Goal: Task Accomplishment & Management: Manage account settings

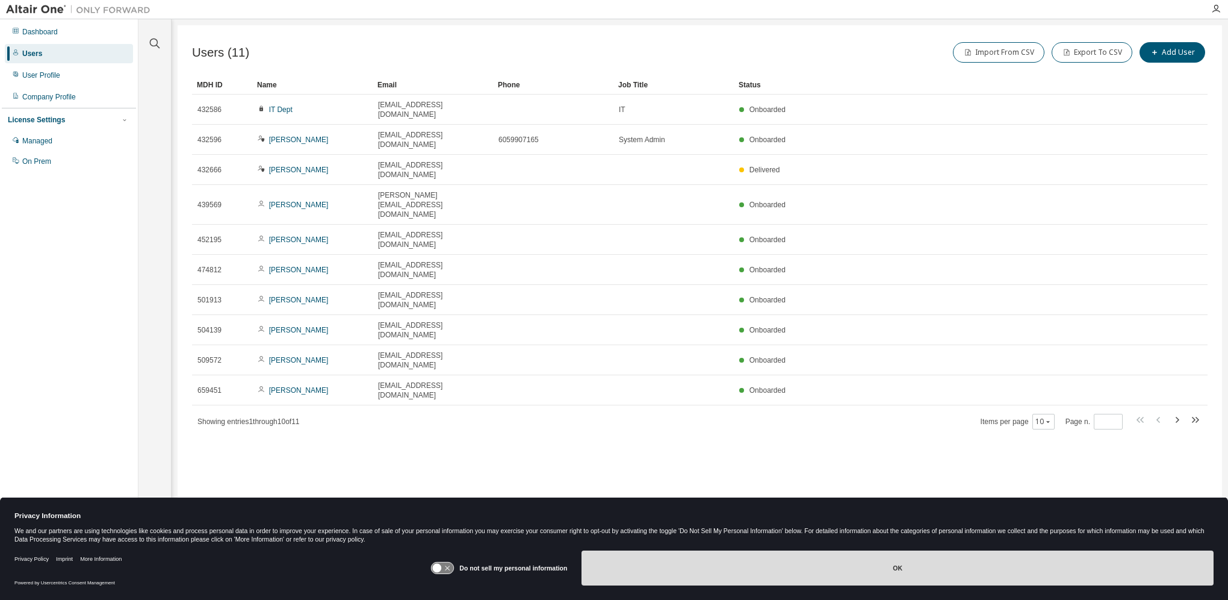
click at [725, 565] on button "OK" at bounding box center [898, 567] width 632 height 35
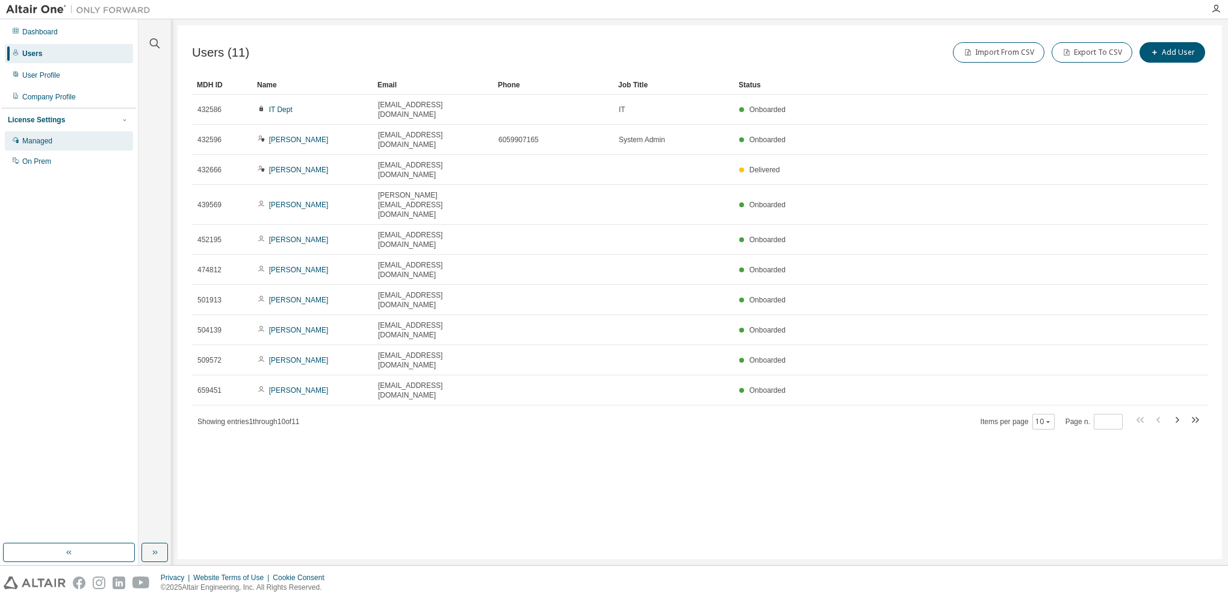
click at [45, 145] on div "Managed" at bounding box center [37, 141] width 30 height 10
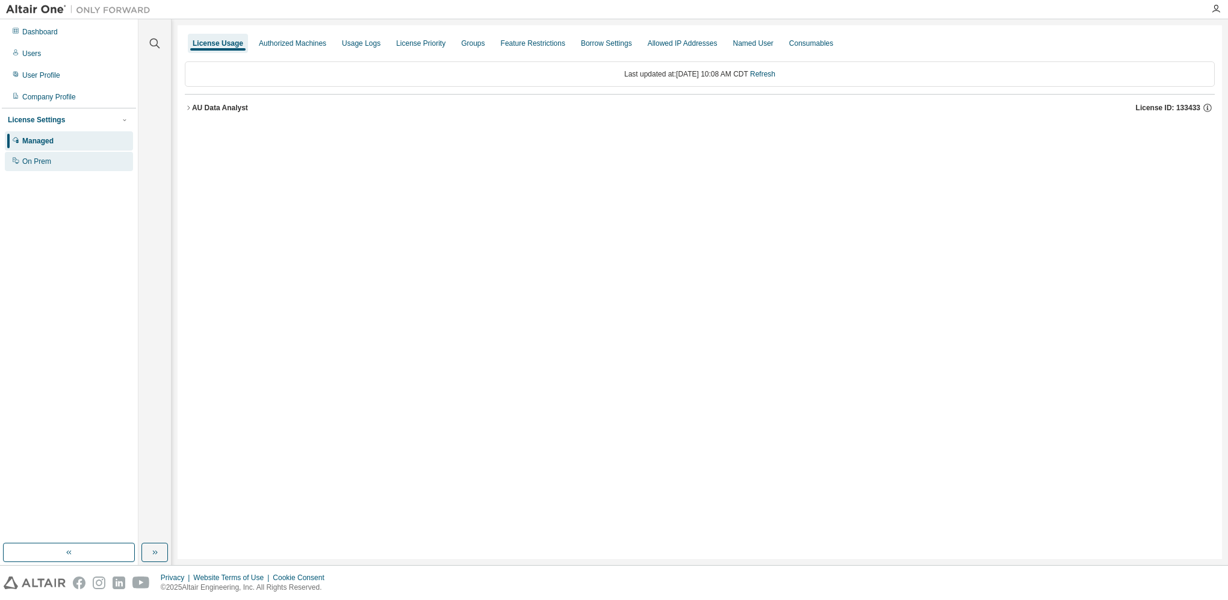
click at [25, 160] on div "On Prem" at bounding box center [36, 162] width 29 height 10
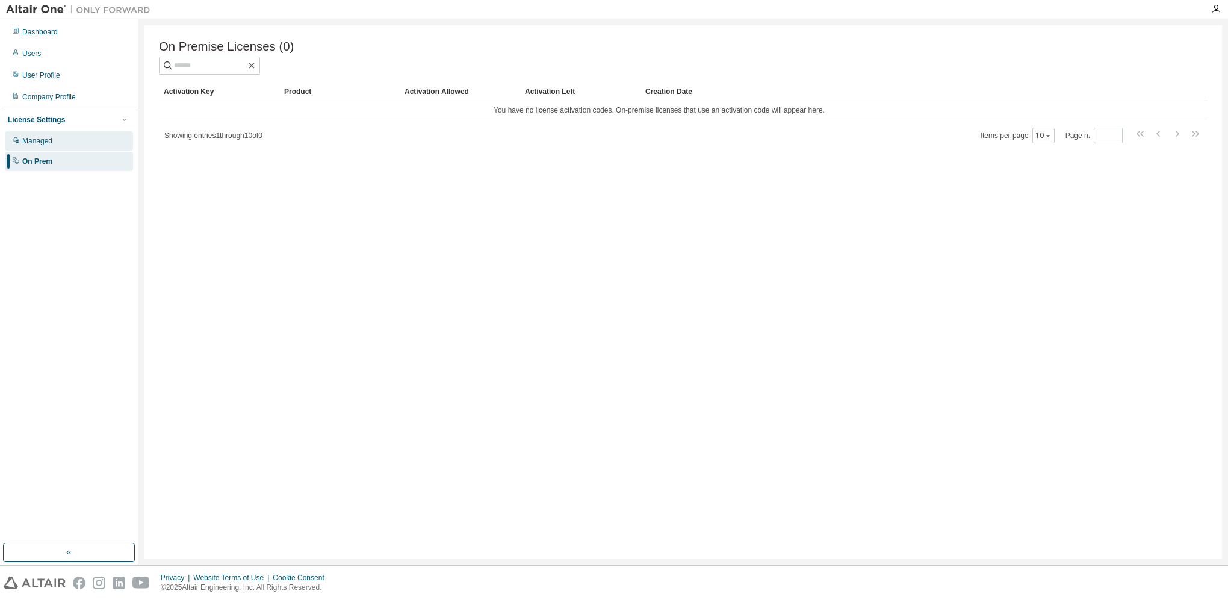
click at [43, 148] on div "Managed" at bounding box center [69, 140] width 128 height 19
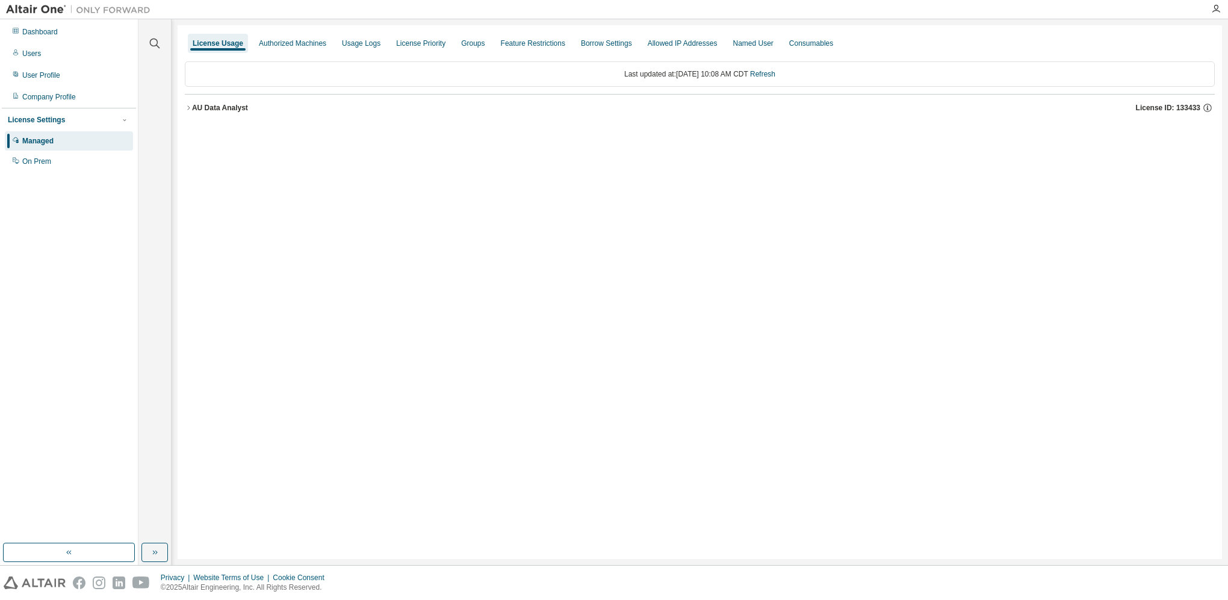
click at [299, 31] on div "License Usage Authorized Machines Usage Logs License Priority Groups Feature Re…" at bounding box center [700, 292] width 1045 height 534
click at [297, 42] on div "Authorized Machines" at bounding box center [292, 44] width 67 height 10
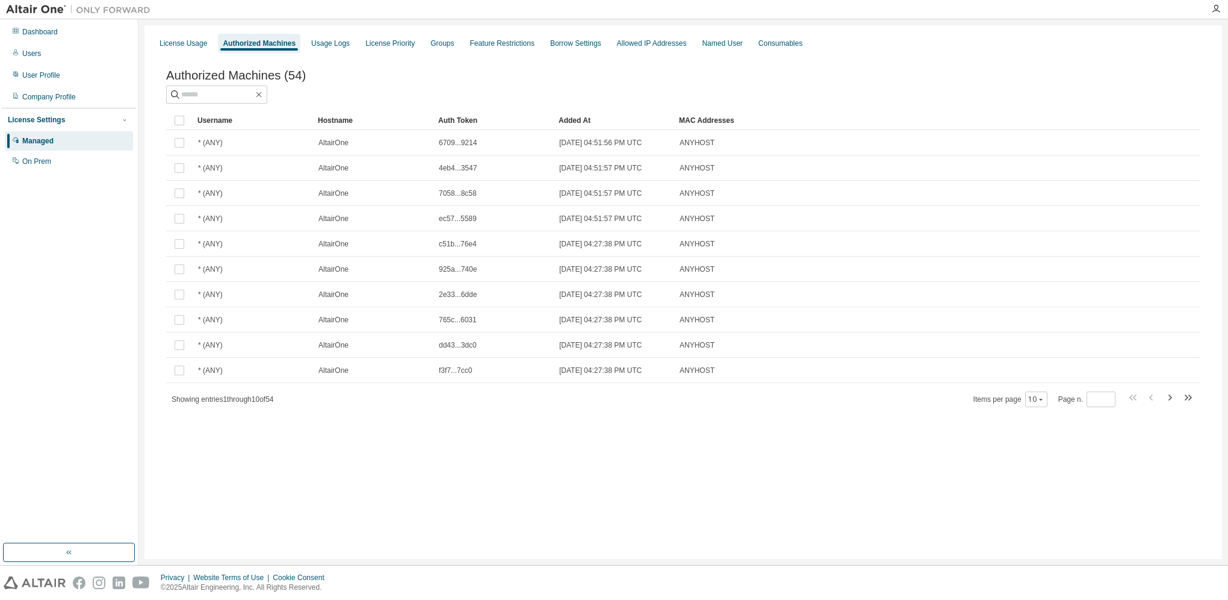
click at [52, 42] on div "Dashboard Users User Profile Company Profile License Settings Managed On Prem" at bounding box center [69, 96] width 134 height 151
click at [47, 37] on div "Dashboard" at bounding box center [69, 31] width 128 height 19
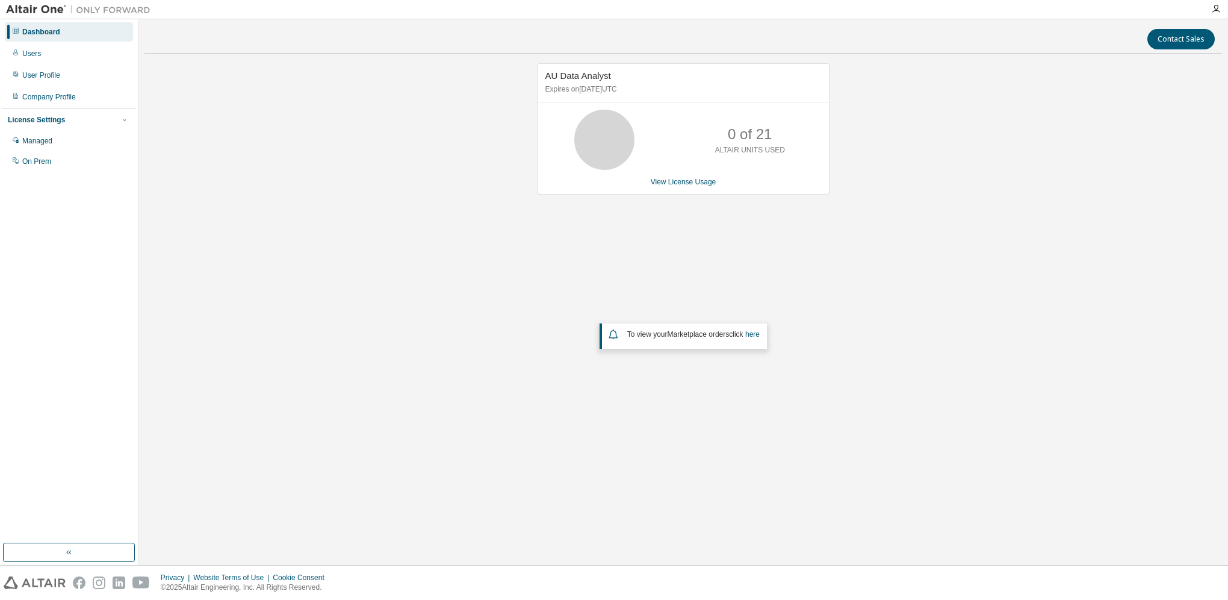
click at [29, 8] on img at bounding box center [81, 10] width 151 height 12
click at [48, 55] on div "Users" at bounding box center [69, 53] width 128 height 19
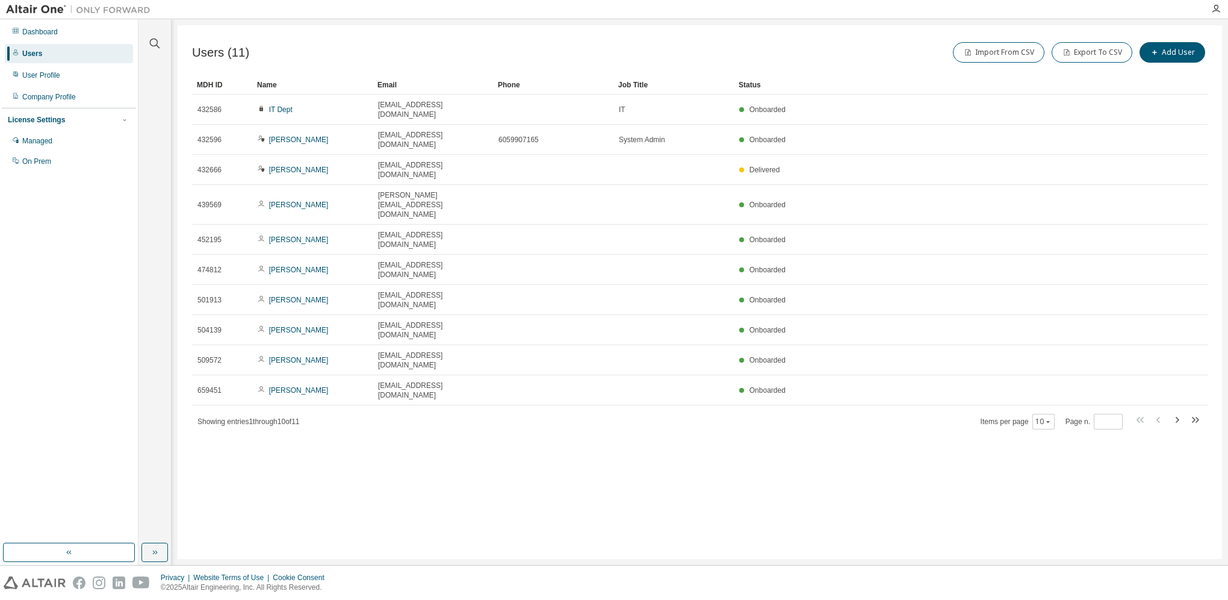
click at [106, 111] on div "License Settings Managed On Prem" at bounding box center [69, 140] width 134 height 64
click at [125, 120] on icon "button" at bounding box center [124, 120] width 3 height 2
click at [125, 120] on icon "button" at bounding box center [124, 119] width 7 height 7
click at [64, 135] on div "Managed" at bounding box center [69, 140] width 128 height 19
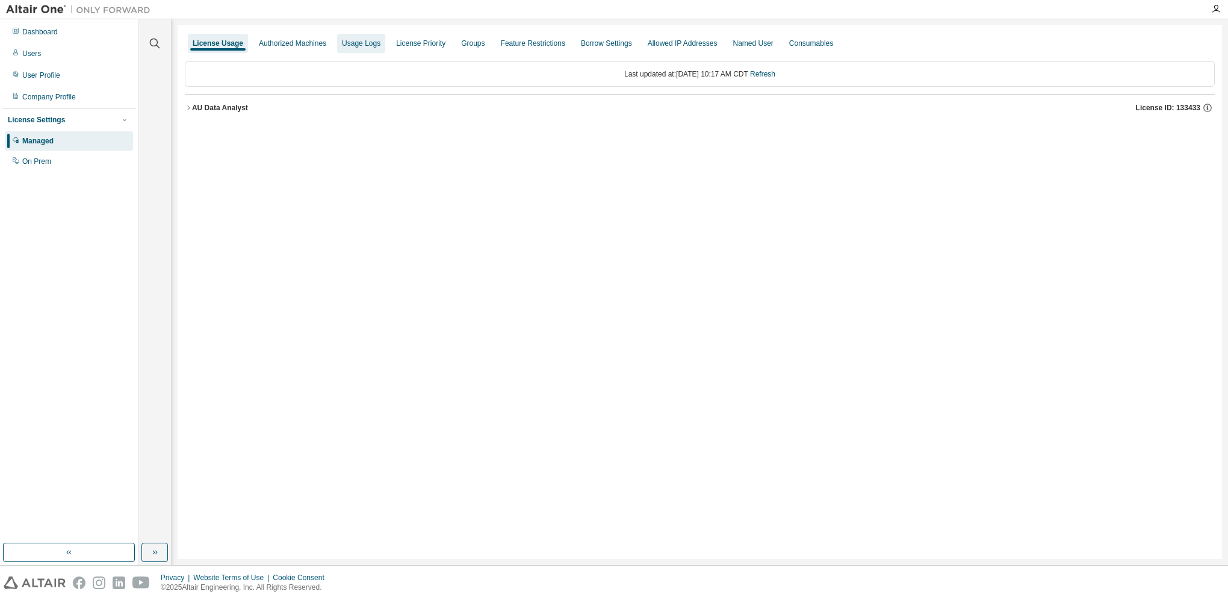
click at [356, 47] on div "Usage Logs" at bounding box center [361, 44] width 39 height 10
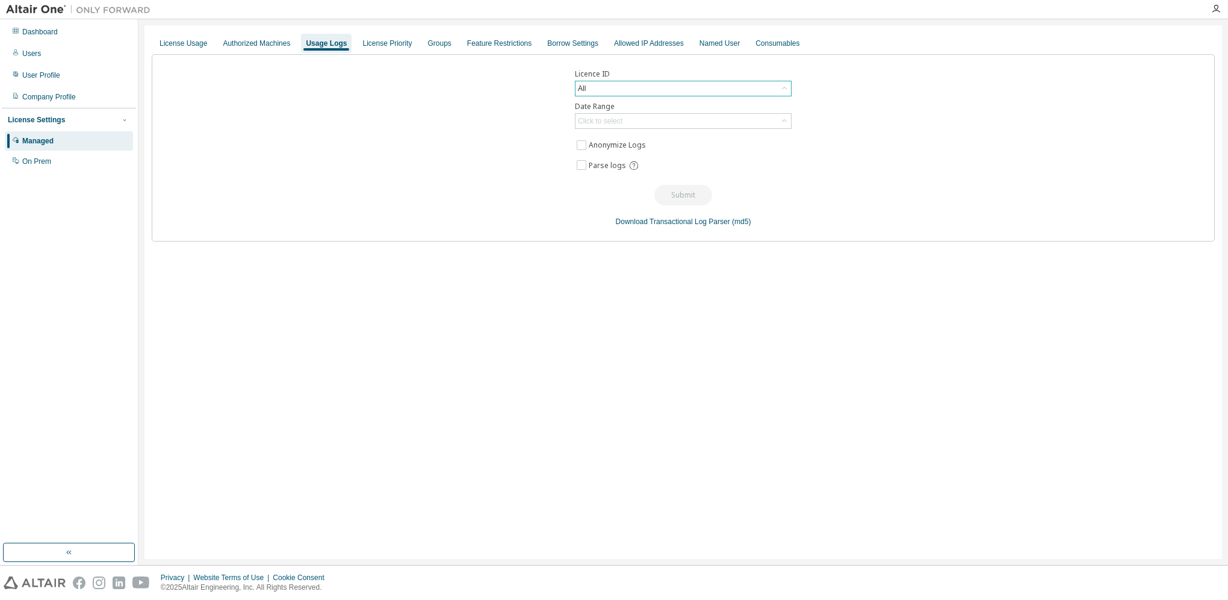
click at [579, 86] on div "All" at bounding box center [581, 88] width 11 height 13
click at [597, 148] on li "133433 - AU Data Analyst" at bounding box center [682, 154] width 213 height 16
click at [403, 39] on div "License Priority" at bounding box center [387, 44] width 49 height 10
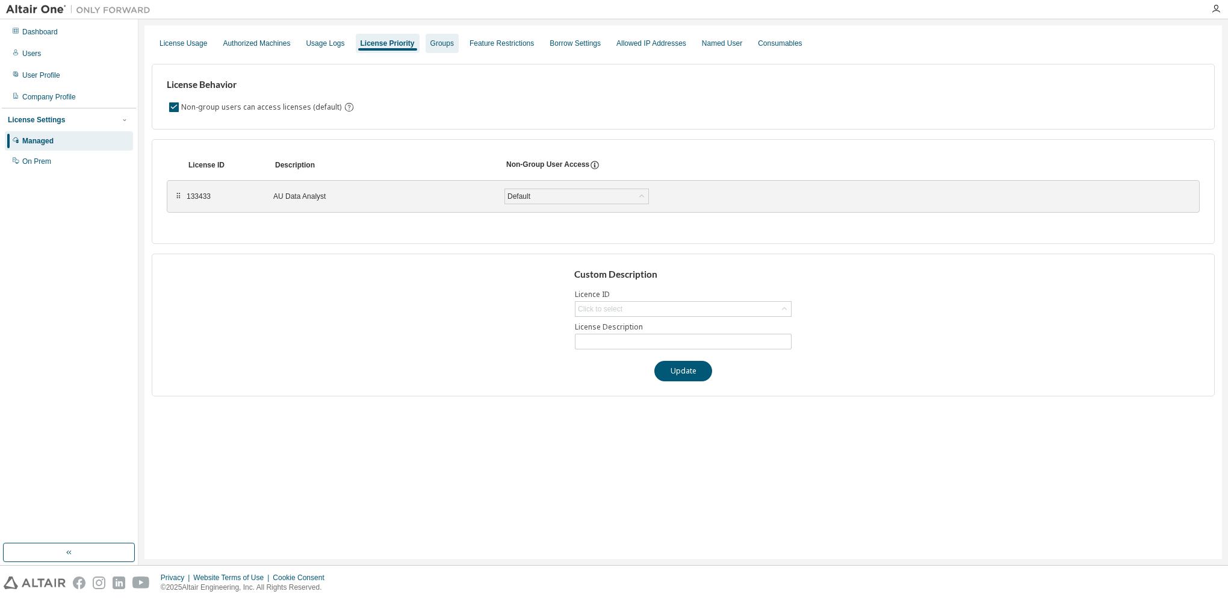
click at [452, 39] on div "Groups" at bounding box center [442, 44] width 23 height 10
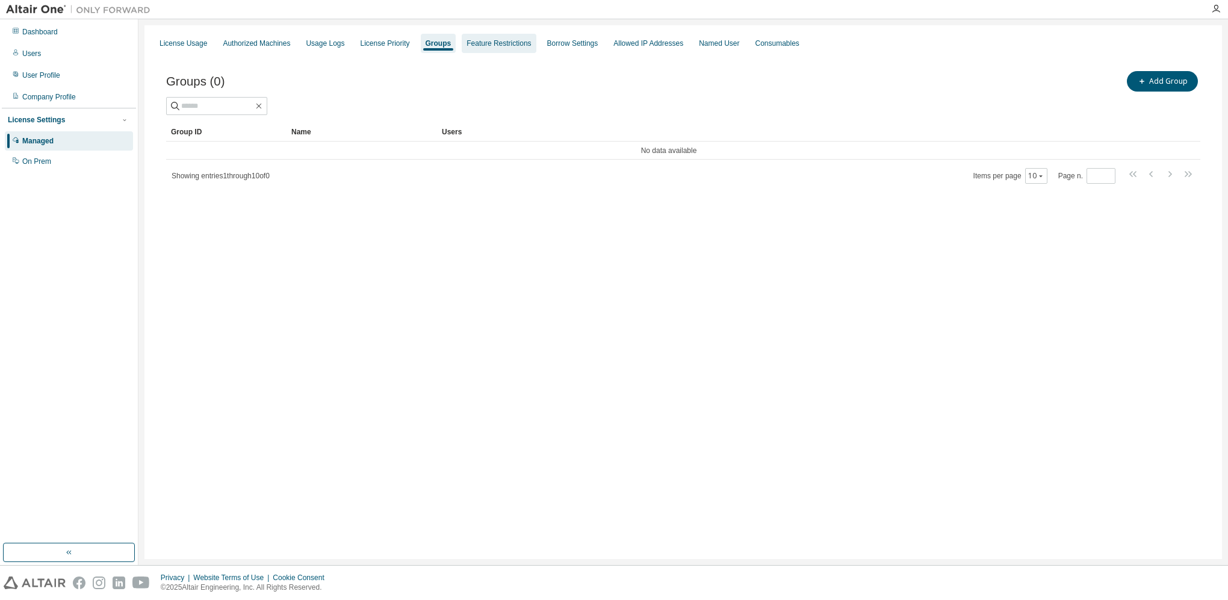
click at [508, 41] on div "Feature Restrictions" at bounding box center [499, 44] width 64 height 10
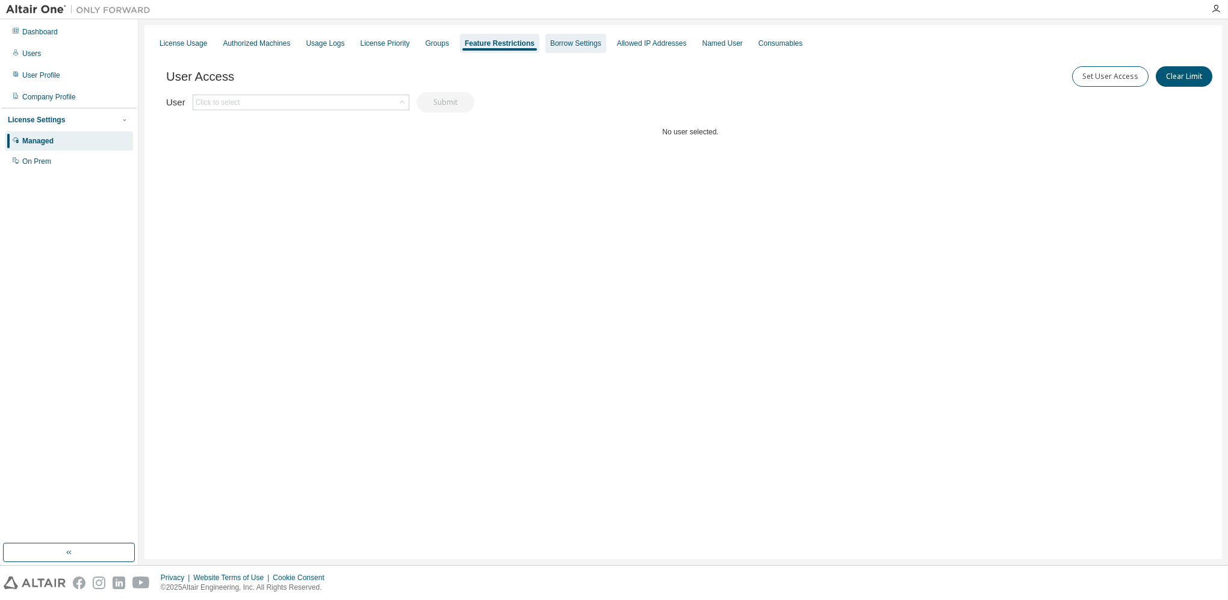
click at [580, 43] on div "Borrow Settings" at bounding box center [575, 44] width 51 height 10
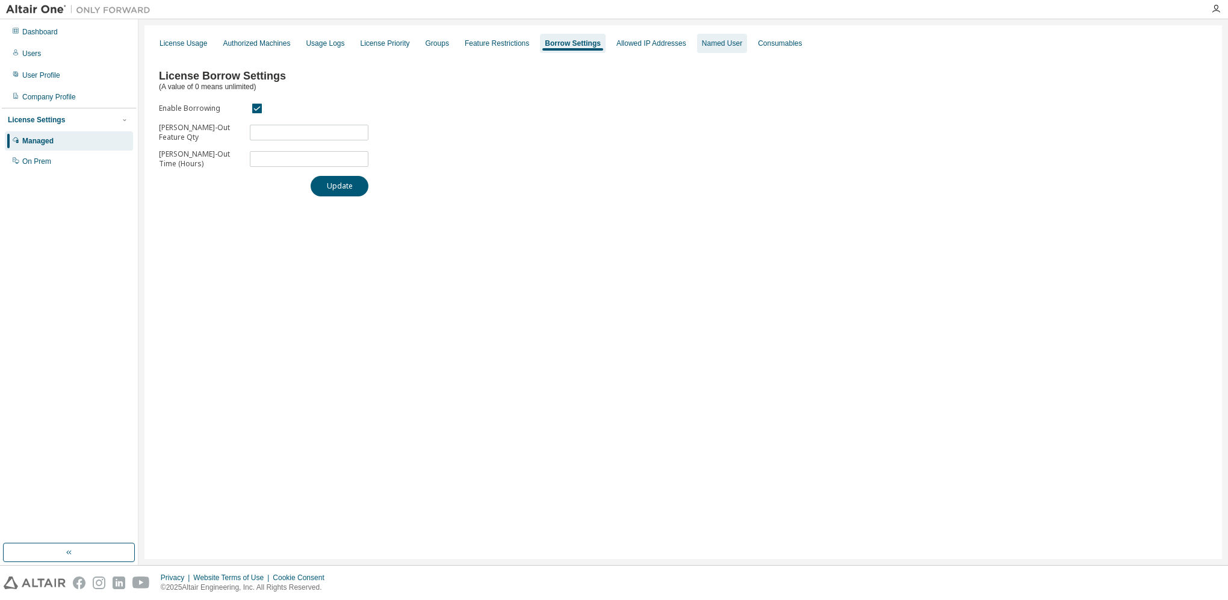
click at [747, 38] on div "Named User" at bounding box center [722, 43] width 50 height 19
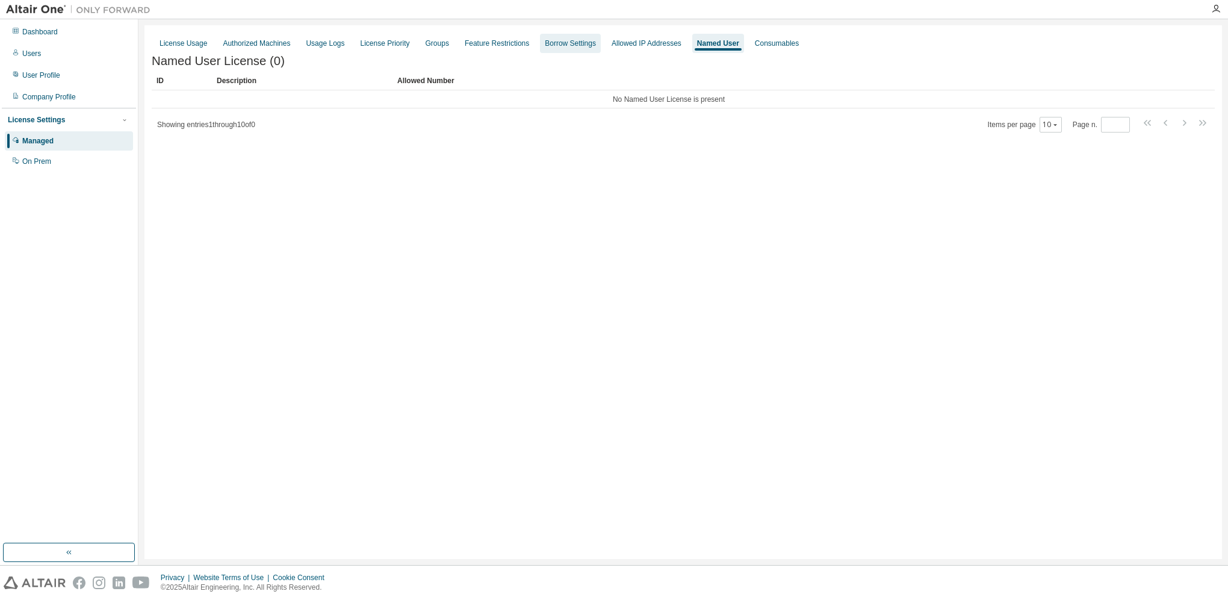
click at [577, 43] on div "Borrow Settings" at bounding box center [570, 44] width 51 height 10
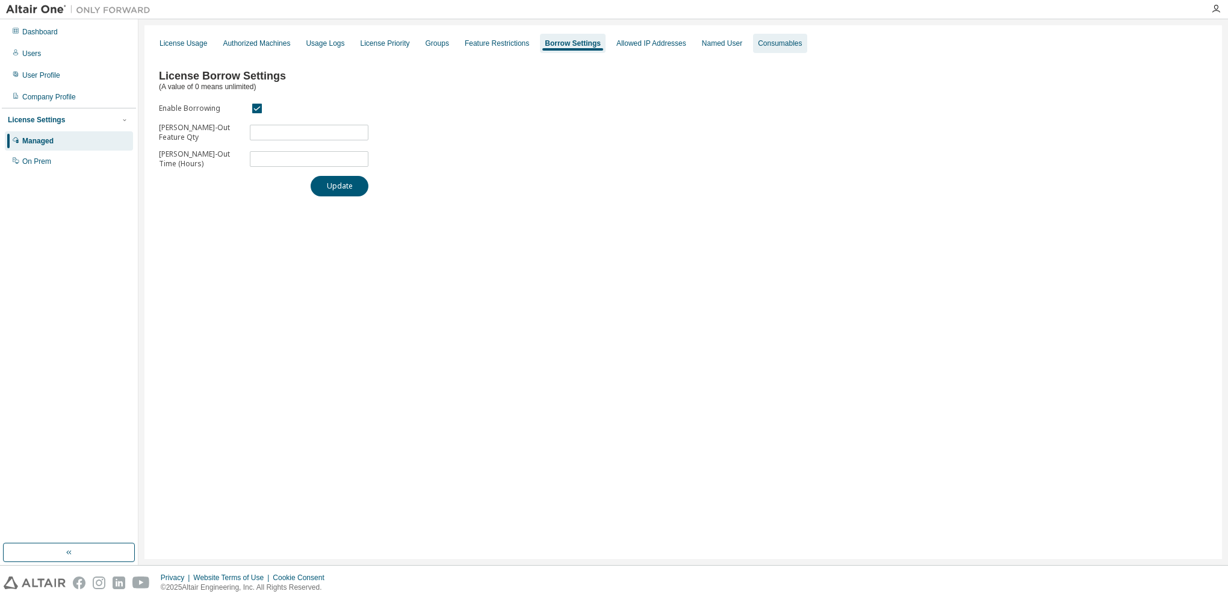
click at [775, 40] on div "Consumables" at bounding box center [780, 43] width 54 height 19
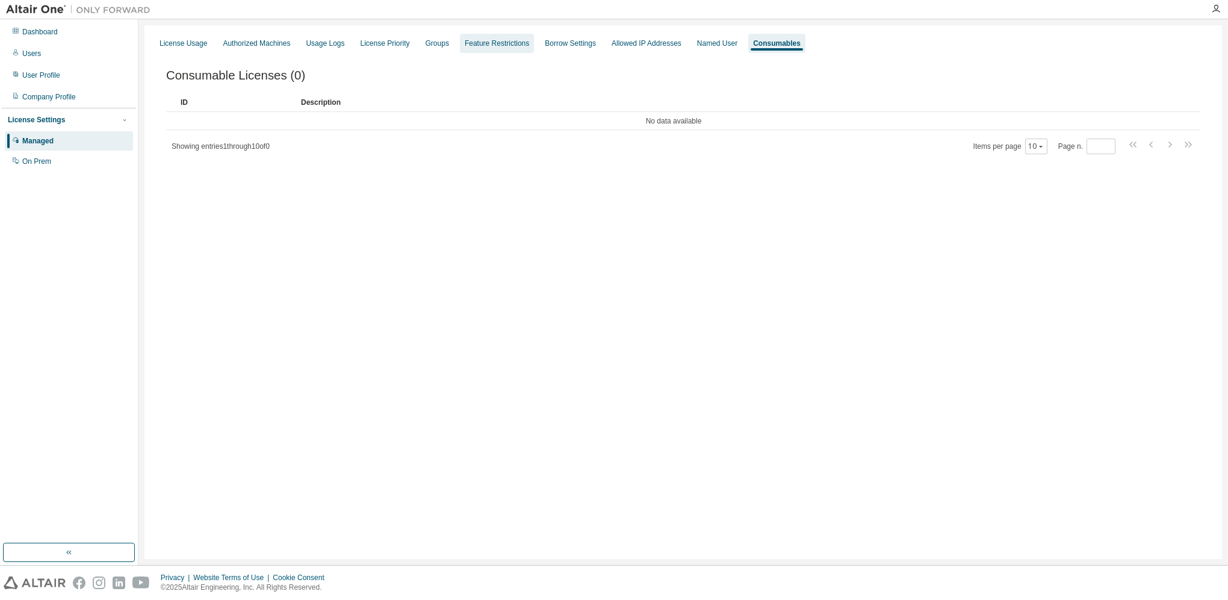
click at [482, 42] on div "Feature Restrictions" at bounding box center [497, 44] width 64 height 10
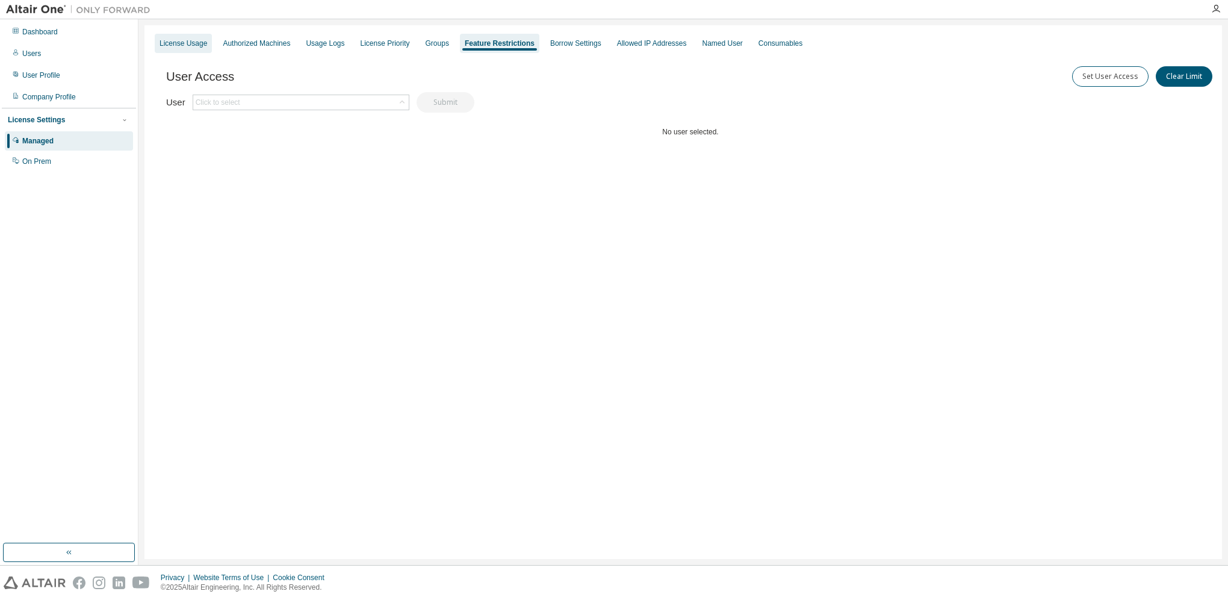
click at [201, 40] on div "License Usage" at bounding box center [184, 44] width 48 height 10
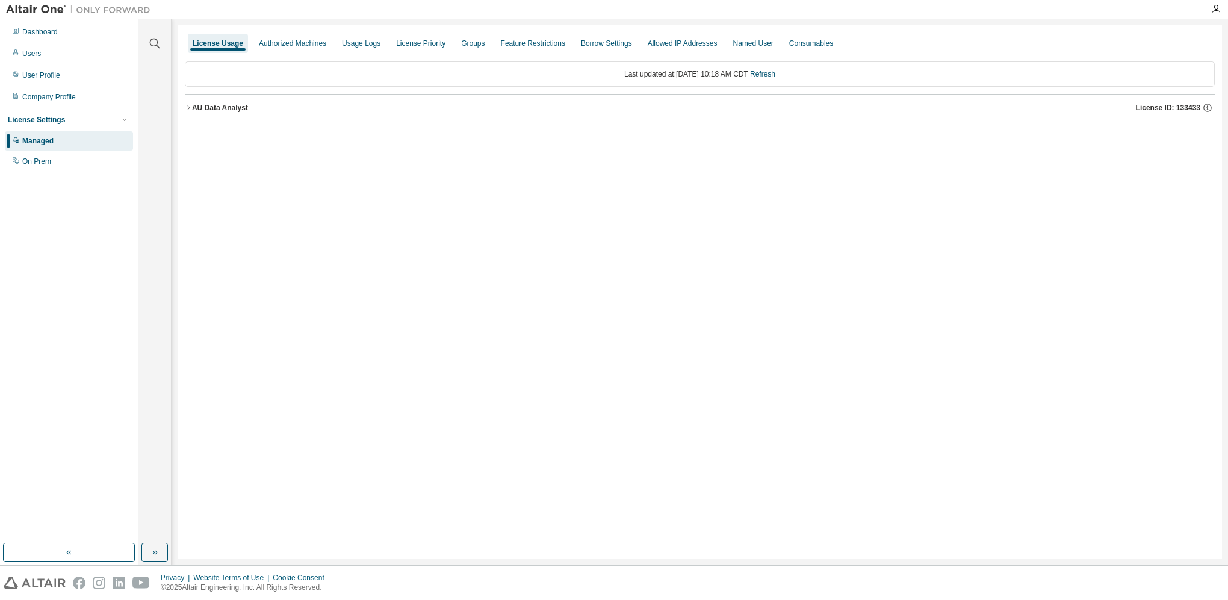
click at [193, 104] on div "AU Data Analyst" at bounding box center [220, 108] width 56 height 10
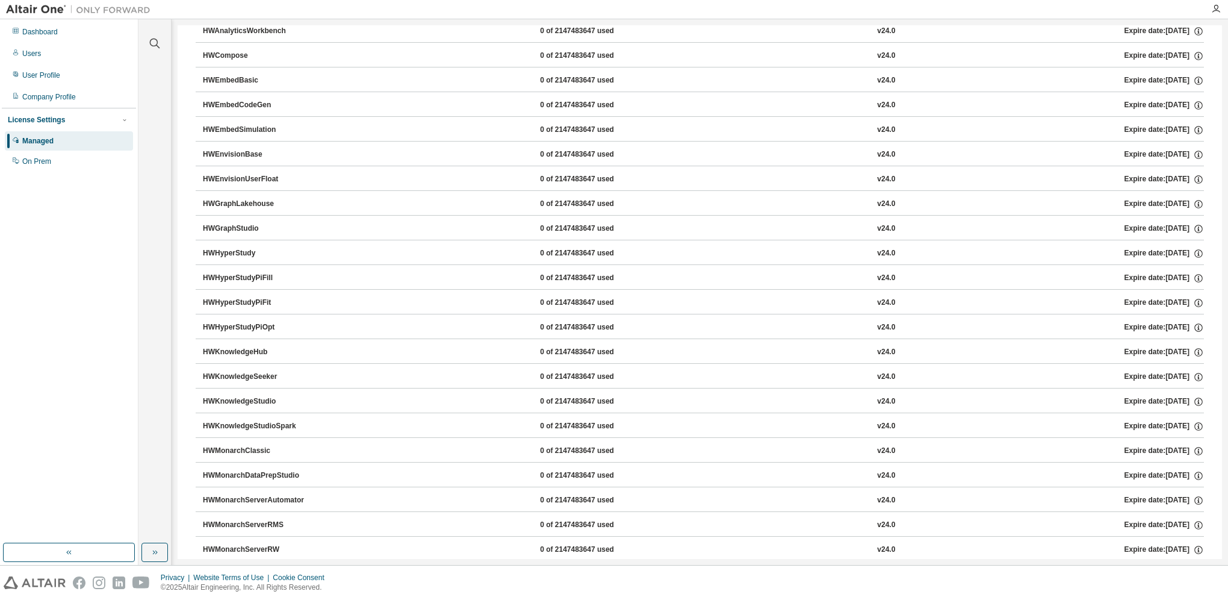
scroll to position [276, 0]
click at [248, 422] on div "HWMonarchClassic" at bounding box center [257, 424] width 108 height 11
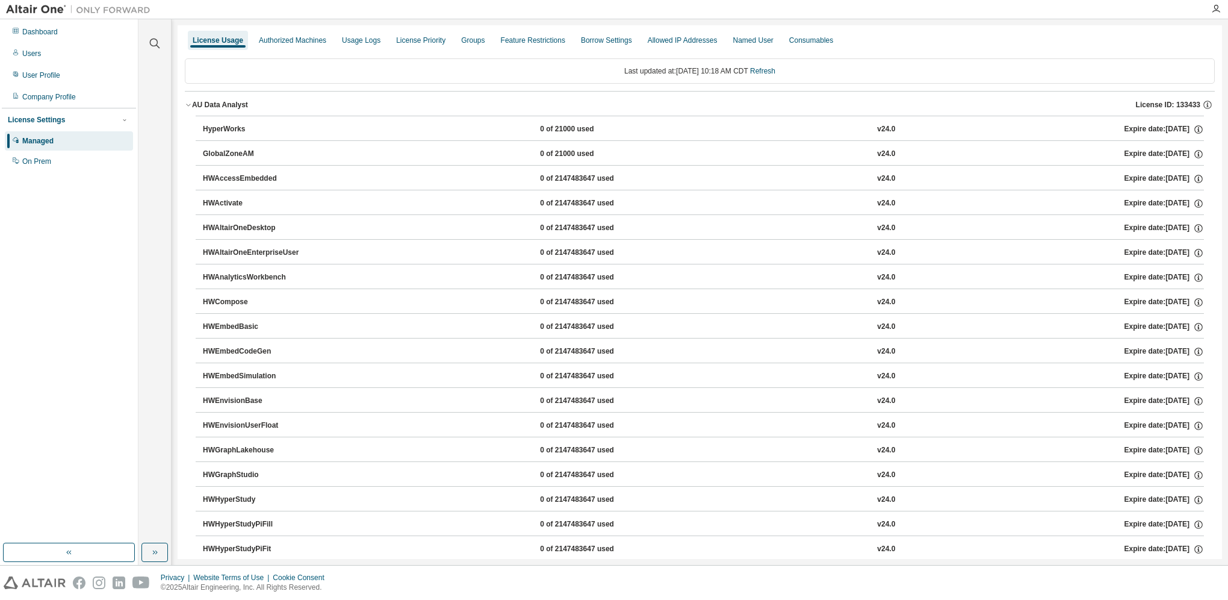
scroll to position [0, 0]
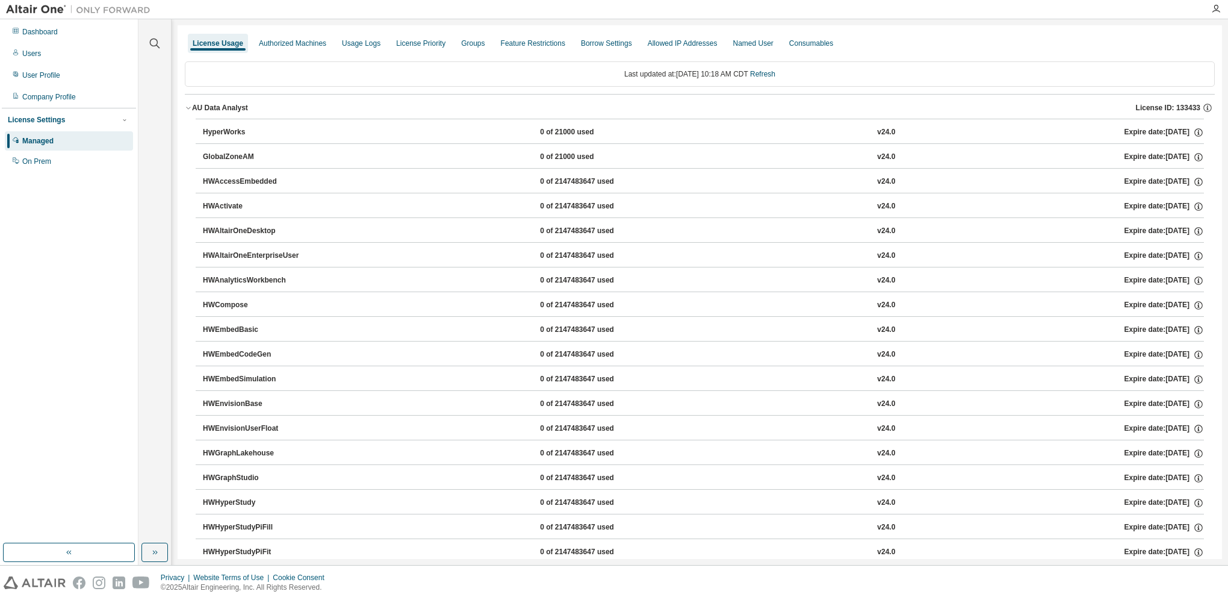
click at [93, 118] on div "License Settings" at bounding box center [69, 119] width 122 height 11
click at [114, 118] on div "License Settings" at bounding box center [69, 119] width 122 height 11
click at [55, 31] on div "Dashboard" at bounding box center [40, 32] width 36 height 10
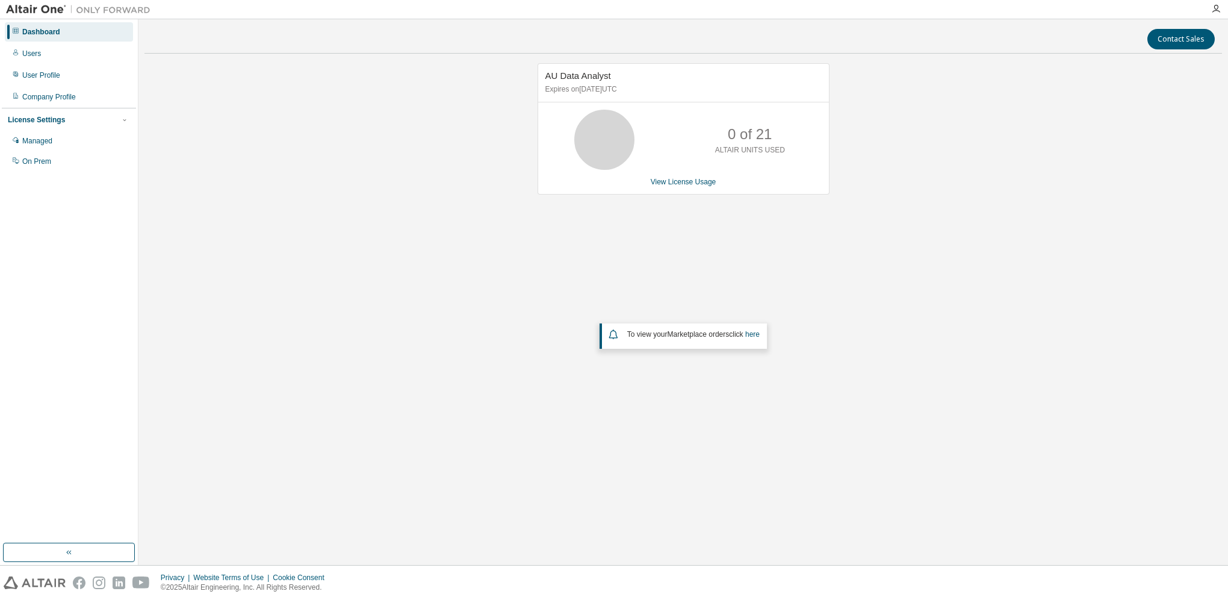
drag, startPoint x: 5, startPoint y: 8, endPoint x: 92, endPoint y: 16, distance: 87.1
click at [58, 7] on div at bounding box center [78, 9] width 157 height 19
click at [1219, 6] on icon "button" at bounding box center [1217, 9] width 10 height 10
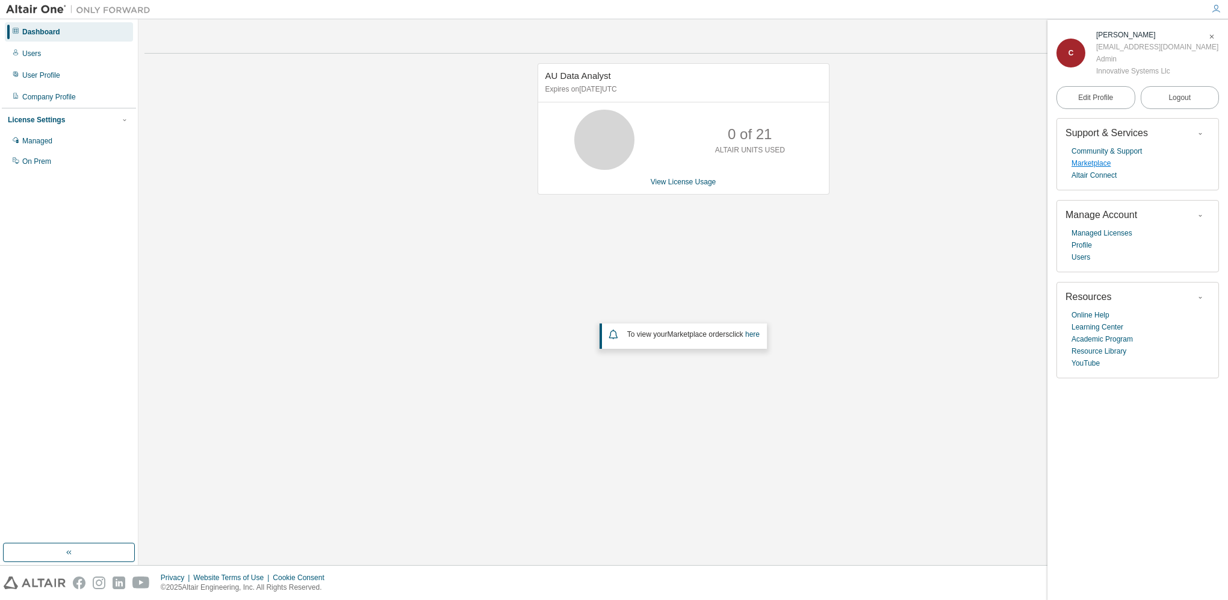
click at [1088, 166] on link "Marketplace" at bounding box center [1091, 163] width 39 height 12
